Goal: Task Accomplishment & Management: Manage account settings

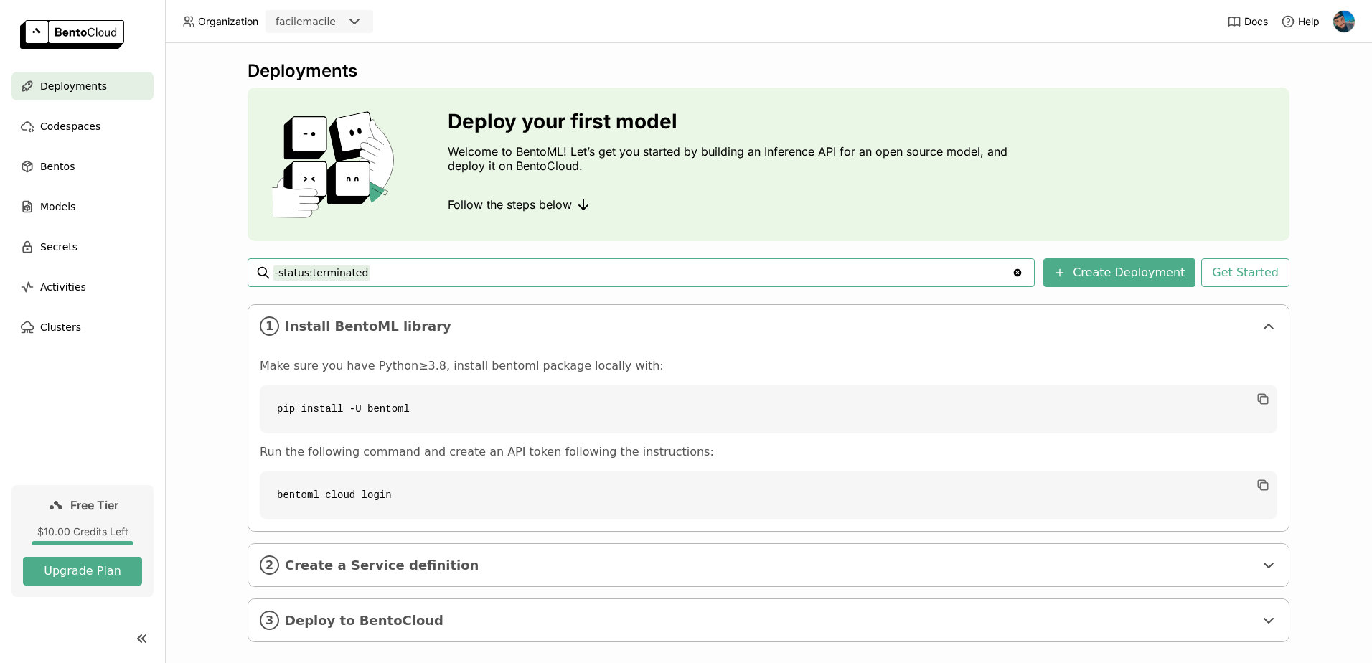
click at [370, 271] on input "-status:terminated" at bounding box center [642, 272] width 738 height 23
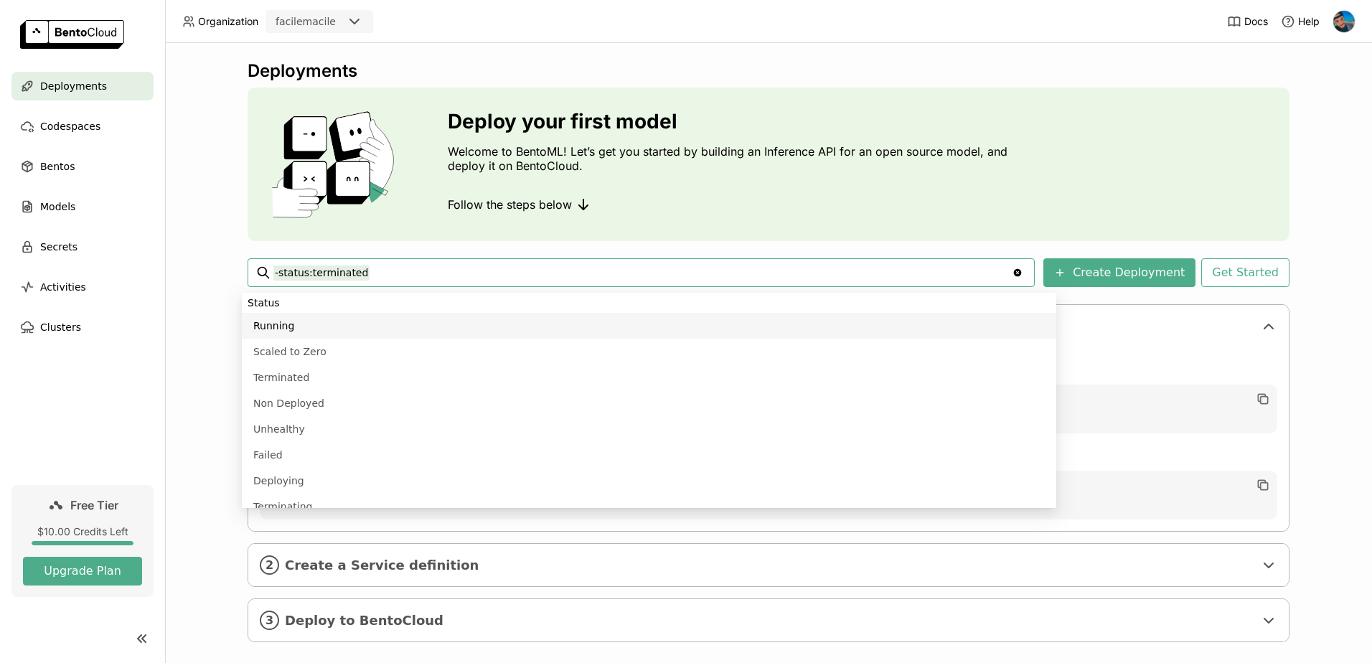
click at [356, 244] on div "Deployments Deploy your first model Welcome to BentoML! Let’s get you started b…" at bounding box center [769, 361] width 1042 height 603
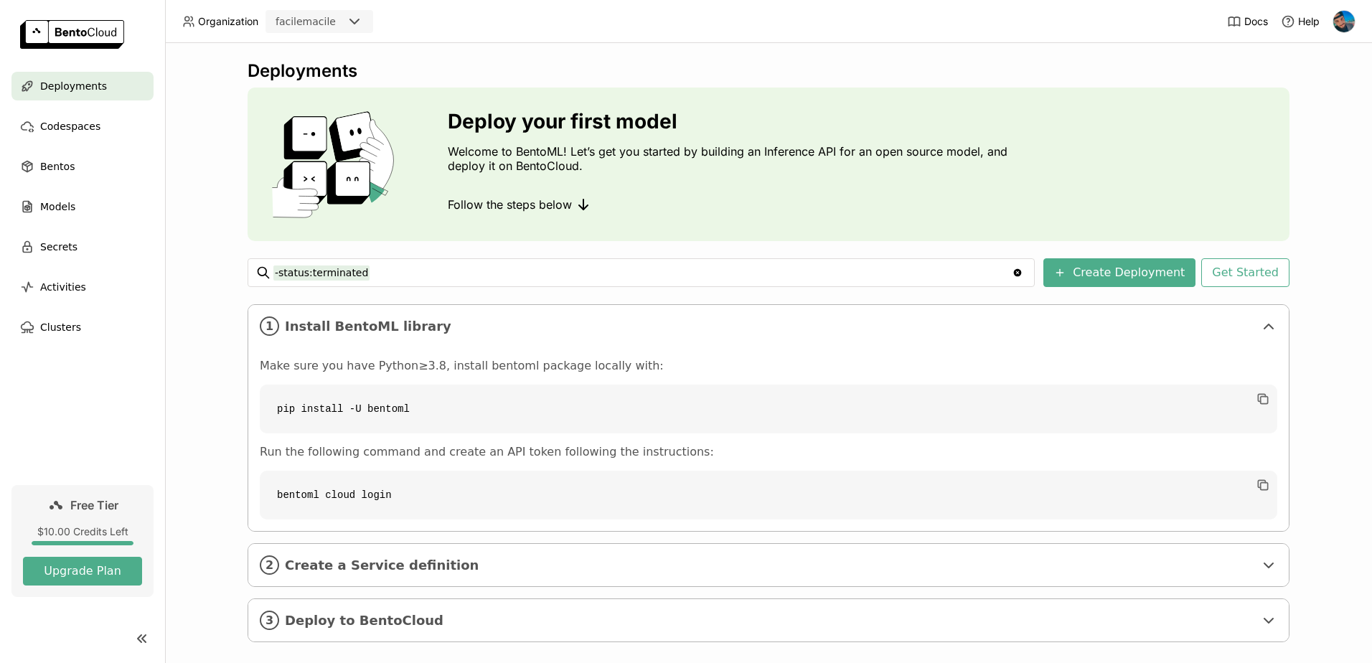
click at [359, 405] on code "pip install -U bentoml" at bounding box center [768, 409] width 1017 height 49
drag, startPoint x: 359, startPoint y: 405, endPoint x: 274, endPoint y: 413, distance: 85.7
click at [274, 413] on code "pip install -U bentoml" at bounding box center [768, 409] width 1017 height 49
copy code "pip install -U bentoml"
click at [291, 499] on code "bentoml cloud login" at bounding box center [768, 495] width 1017 height 49
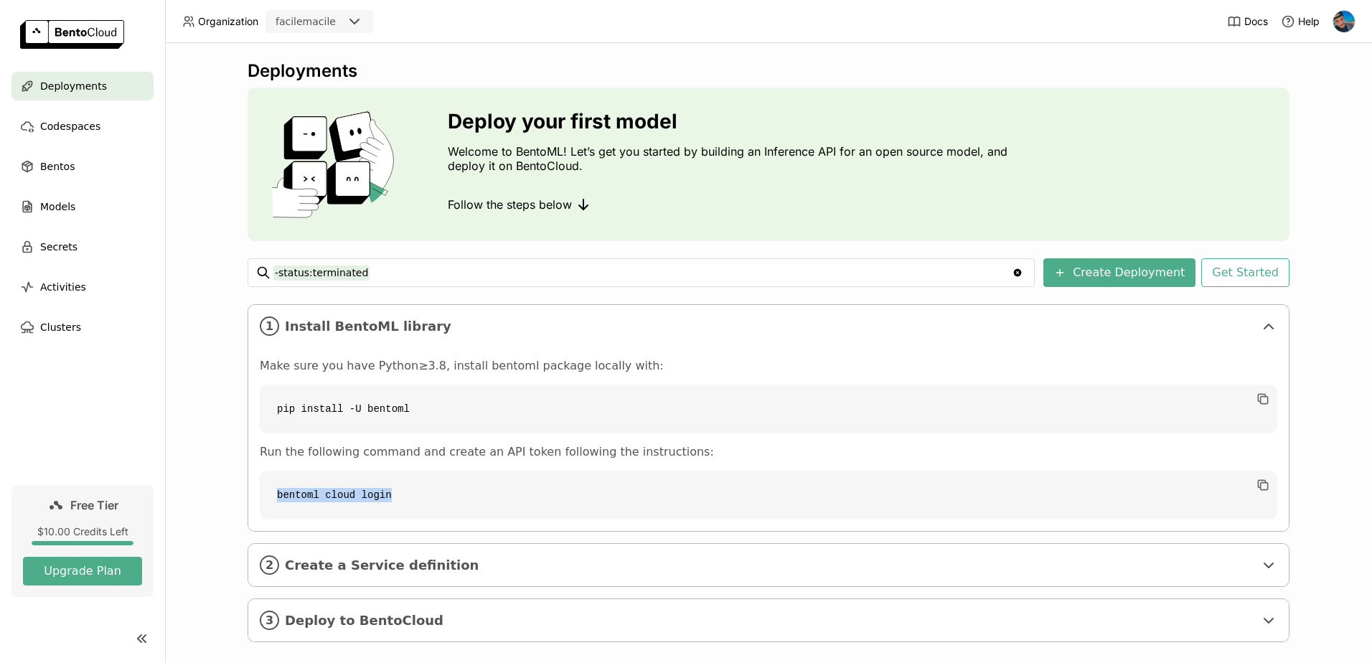
copy code "bentoml cloud login"
drag, startPoint x: 291, startPoint y: 499, endPoint x: 367, endPoint y: 495, distance: 75.5
click at [367, 495] on code "bentoml cloud login" at bounding box center [768, 495] width 1017 height 49
drag, startPoint x: 367, startPoint y: 495, endPoint x: 514, endPoint y: 486, distance: 148.1
click at [514, 486] on code "bentoml cloud login" at bounding box center [768, 495] width 1017 height 49
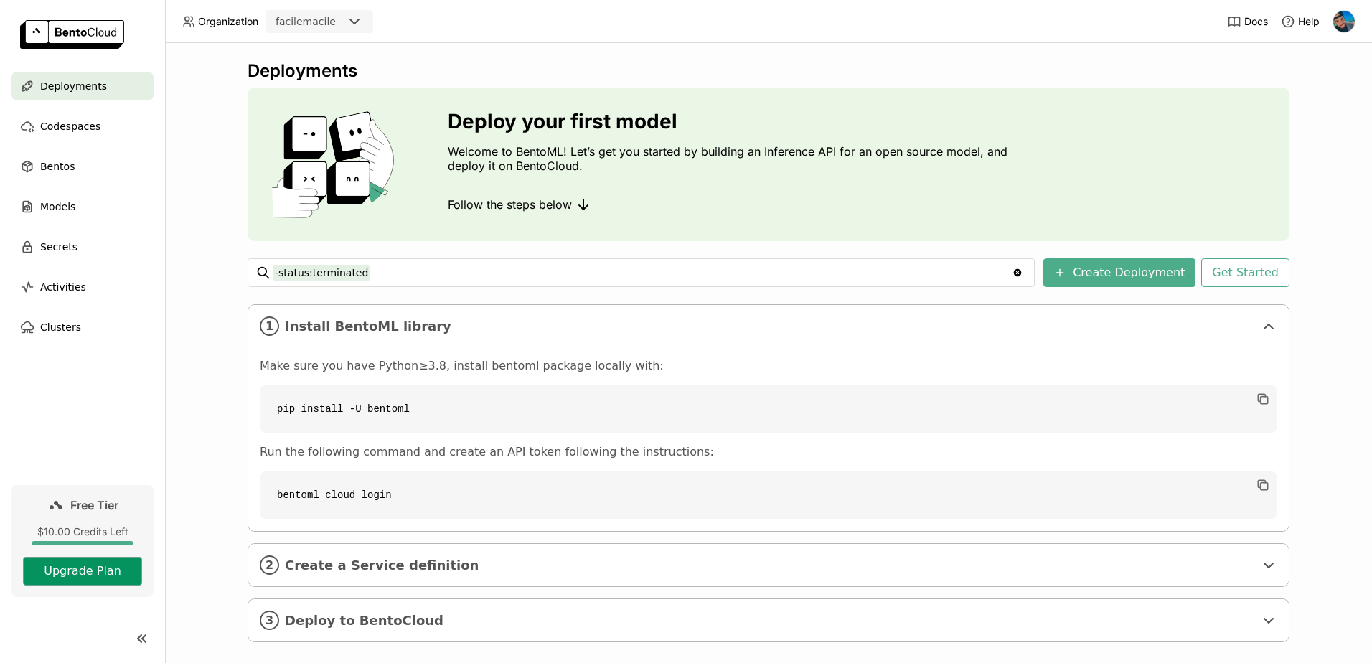
click at [84, 568] on button "Upgrade Plan" at bounding box center [82, 571] width 119 height 29
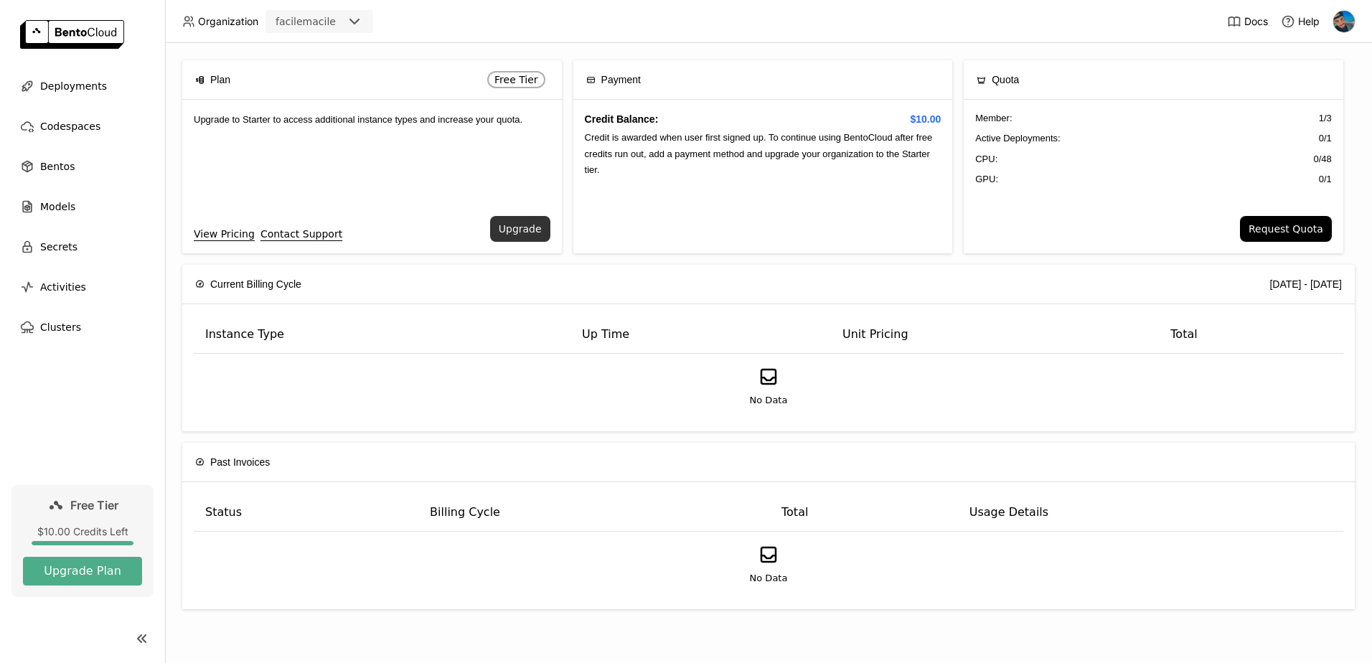
click at [523, 234] on button "Upgrade" at bounding box center [520, 229] width 60 height 26
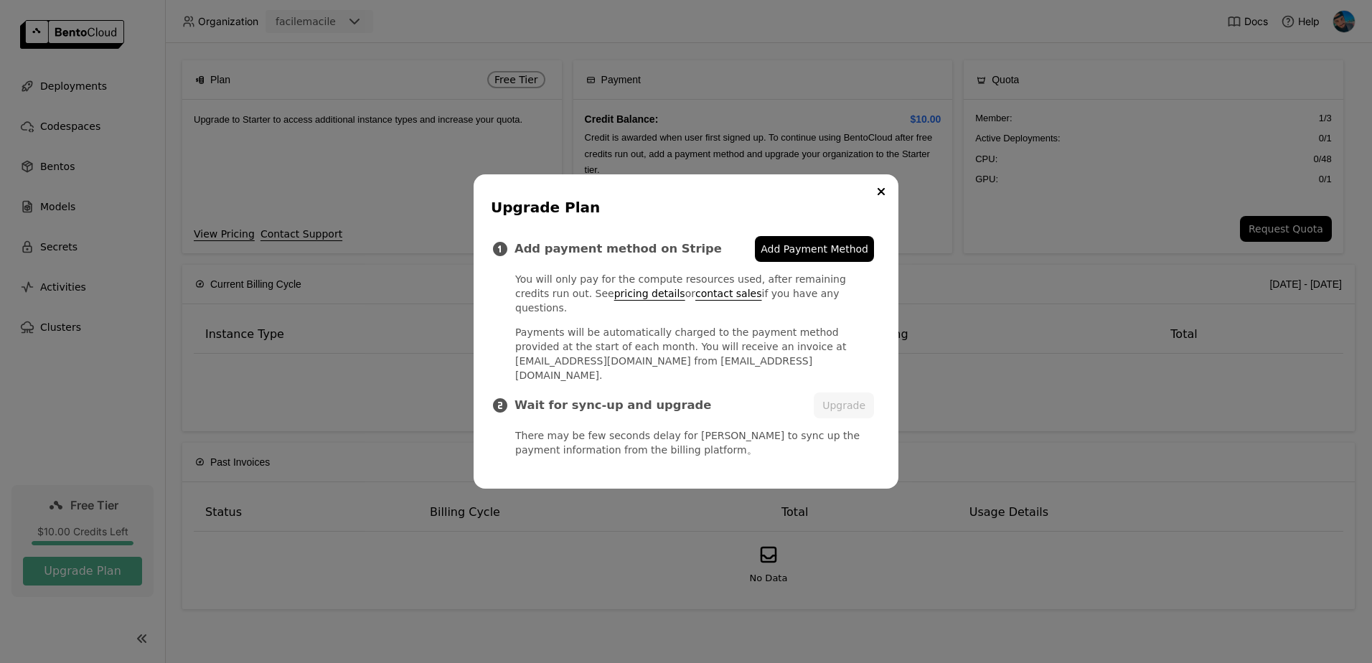
click at [880, 200] on button "Close" at bounding box center [880, 191] width 17 height 17
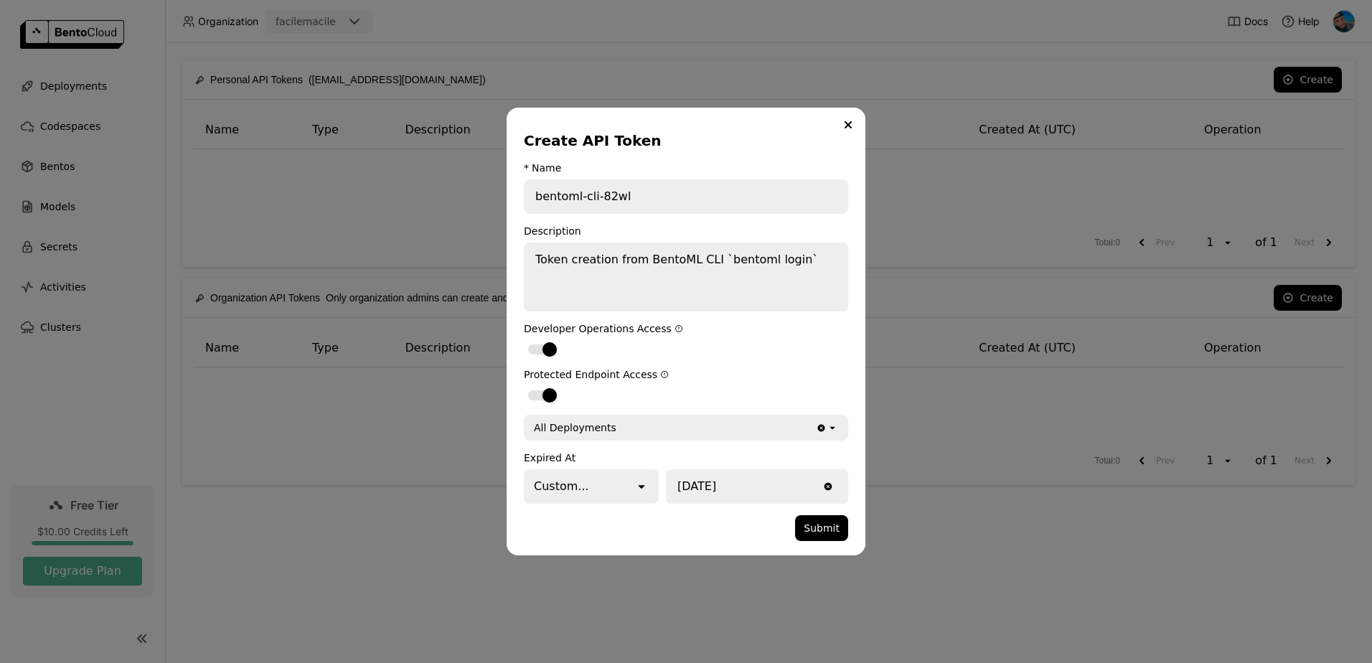
click at [669, 162] on div "* Name" at bounding box center [686, 167] width 324 height 11
click at [848, 123] on icon "Close" at bounding box center [848, 124] width 7 height 7
click at [642, 486] on icon "open" at bounding box center [641, 486] width 14 height 14
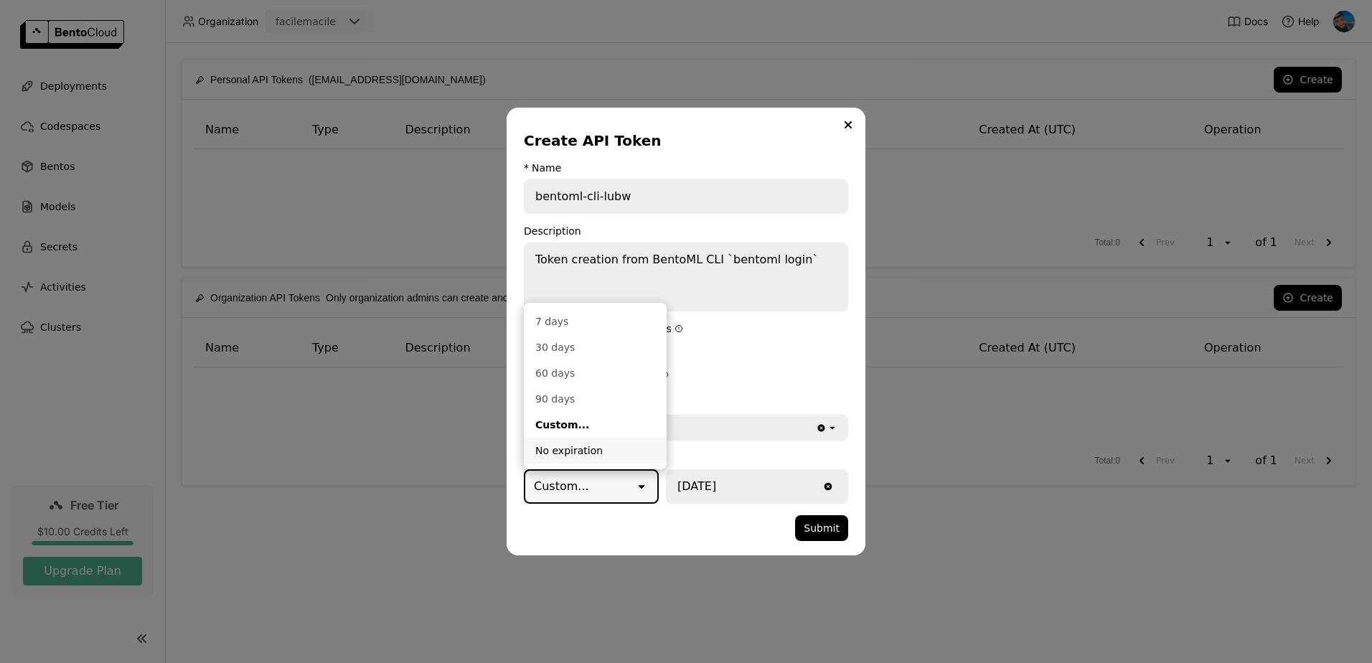
click at [625, 449] on div "No expiration" at bounding box center [595, 450] width 120 height 14
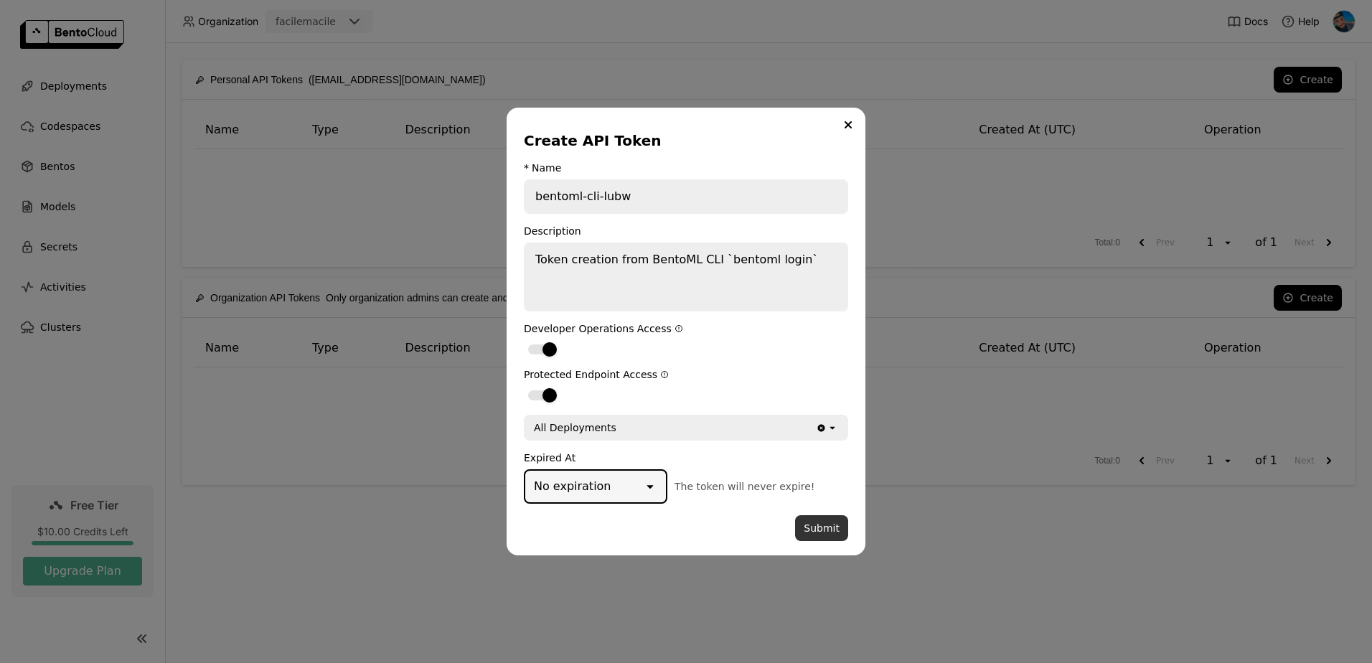
click at [833, 524] on button "Submit" at bounding box center [821, 528] width 53 height 26
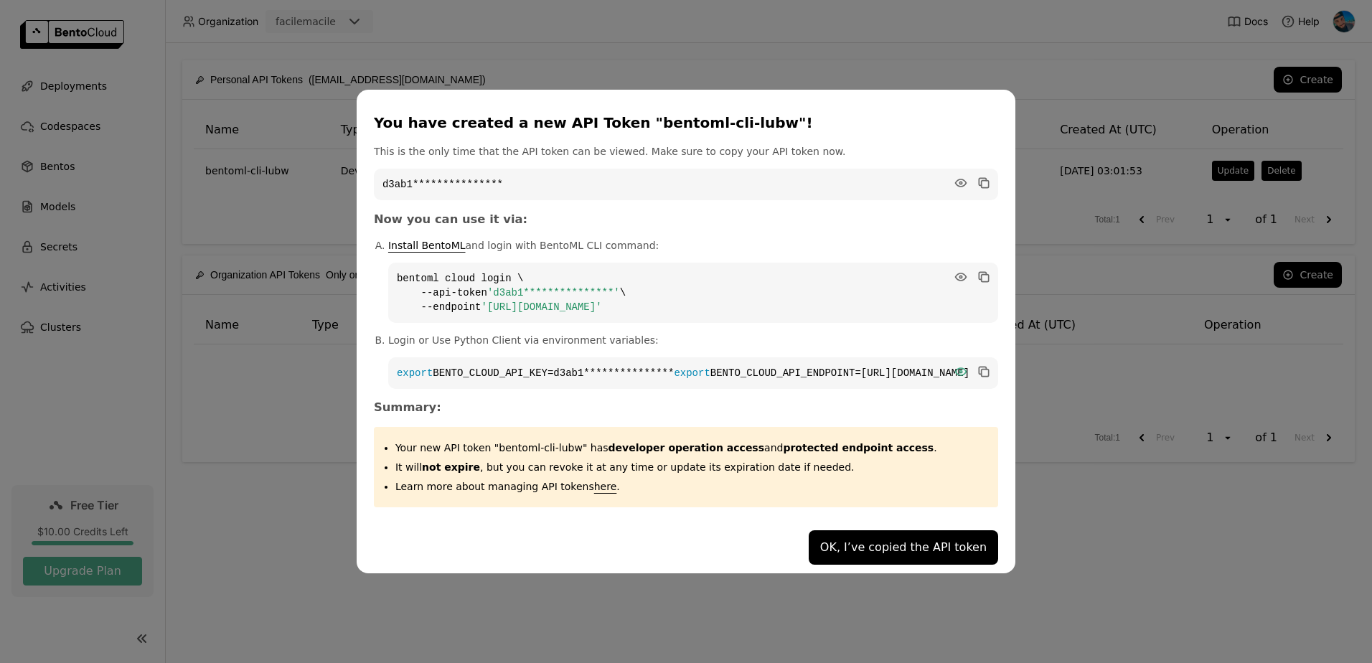
click at [954, 368] on icon "dialog" at bounding box center [961, 371] width 14 height 14
click at [956, 273] on icon "dialog" at bounding box center [961, 276] width 11 height 7
click at [954, 181] on icon "dialog" at bounding box center [961, 183] width 14 height 14
click at [982, 275] on icon "dialog" at bounding box center [985, 278] width 7 height 7
click at [979, 272] on icon "dialog" at bounding box center [982, 275] width 7 height 7
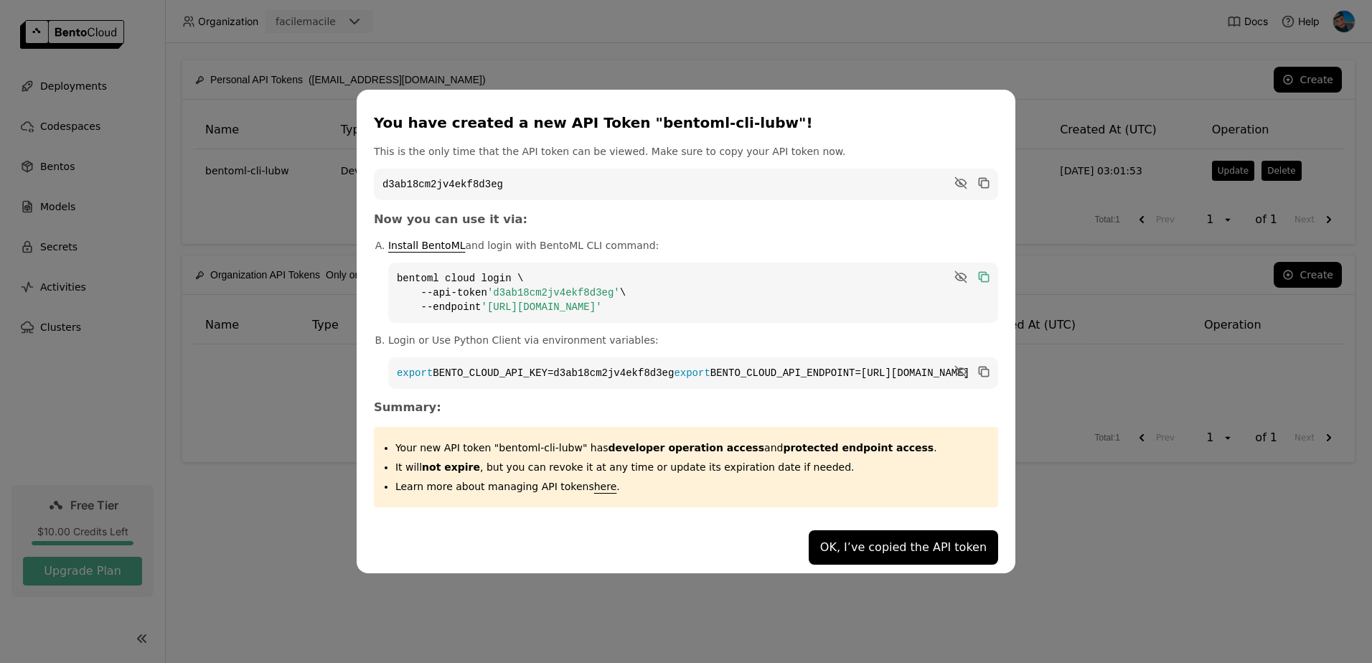
click at [631, 193] on code "d3ab18cm2jv4ekf8d3eg" at bounding box center [686, 185] width 624 height 32
click at [527, 181] on code "d3ab18cm2jv4ekf8d3eg" at bounding box center [686, 185] width 624 height 32
copy code "d3ab18cm2jv4ekf8d3eg"
click at [854, 375] on code "export BENTO_CLOUD_API_KEY=d3ab18cm2jv4ekf8d3eg export BENTO_CLOUD_API_ENDPOINT…" at bounding box center [693, 373] width 610 height 32
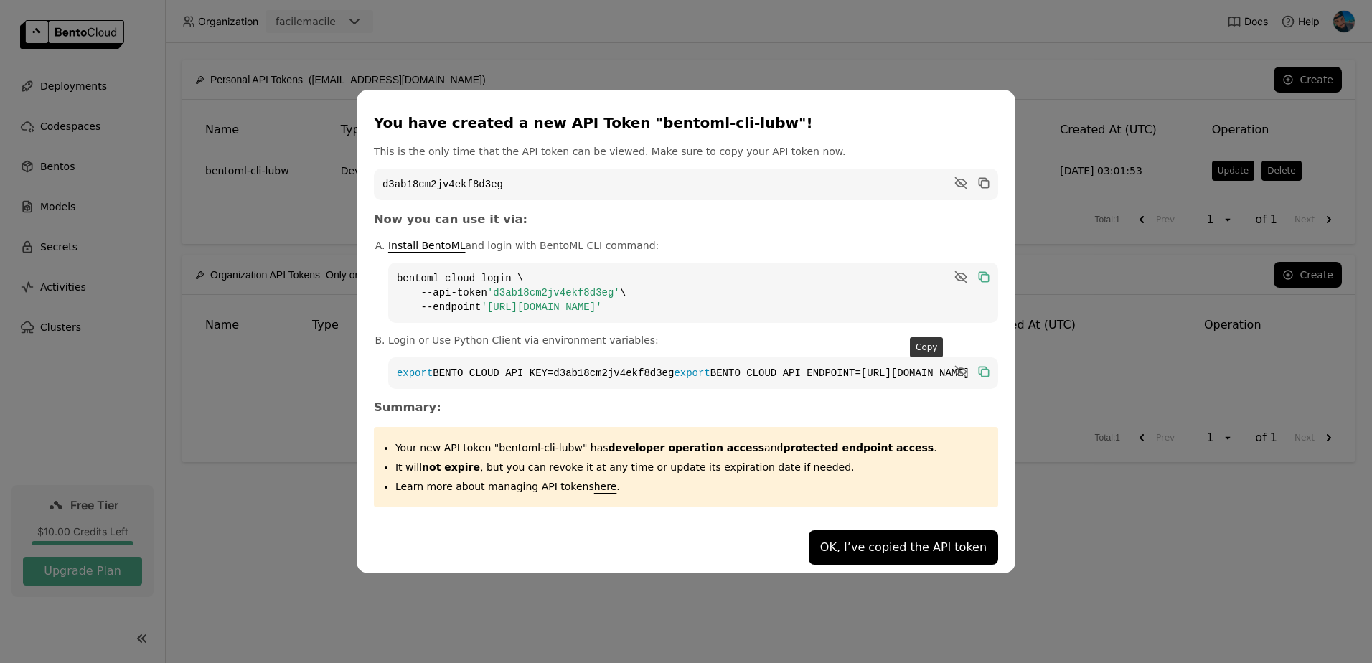
click at [979, 367] on icon "dialog" at bounding box center [982, 370] width 7 height 7
click at [855, 545] on button "OK, I’ve copied the API token" at bounding box center [903, 547] width 189 height 34
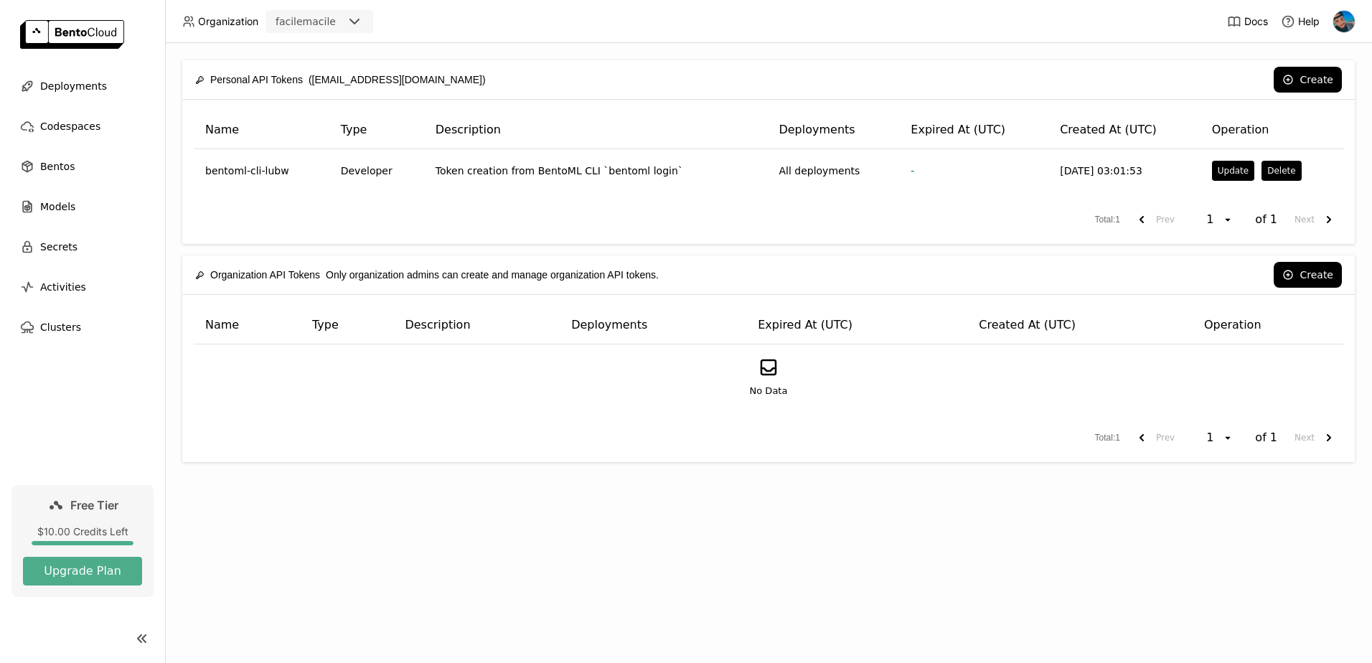
click at [770, 595] on div "Personal API Tokens (damineone@gmail.com) Create Name Type Description Deployme…" at bounding box center [768, 353] width 1207 height 620
